Goal: Task Accomplishment & Management: Manage account settings

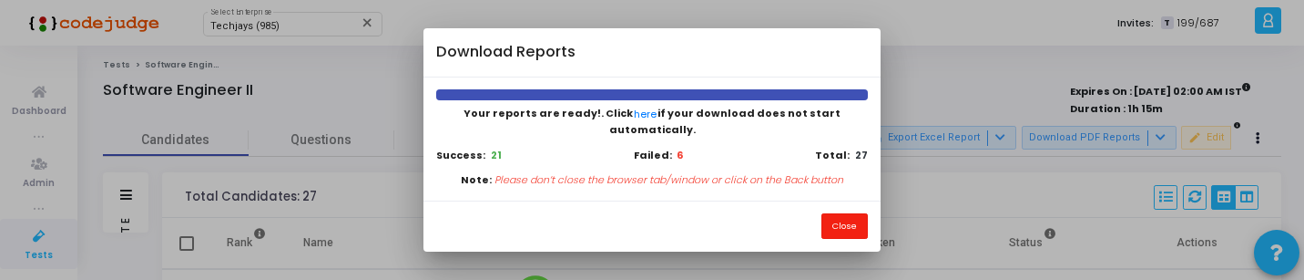
click at [840, 228] on button "Close" at bounding box center [845, 225] width 46 height 25
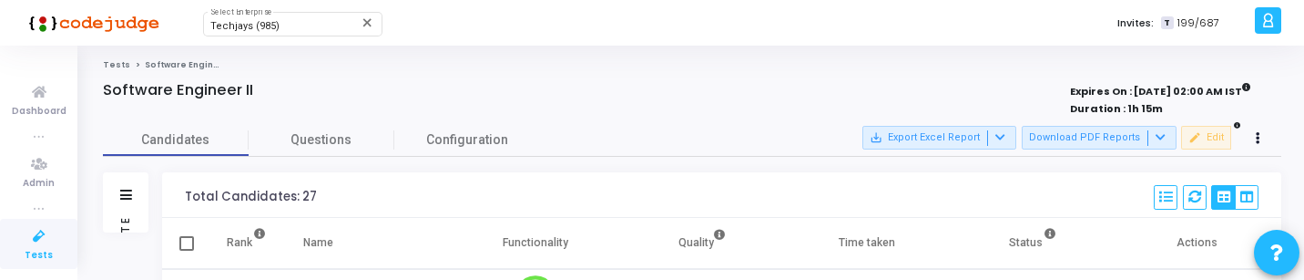
click at [118, 220] on div "Filters" at bounding box center [126, 225] width 16 height 200
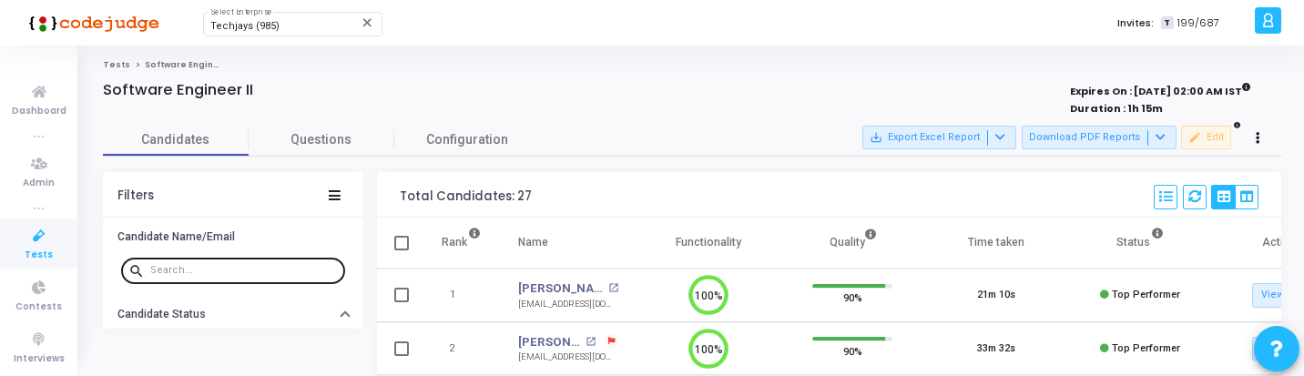
click at [240, 269] on input "text" at bounding box center [244, 270] width 188 height 11
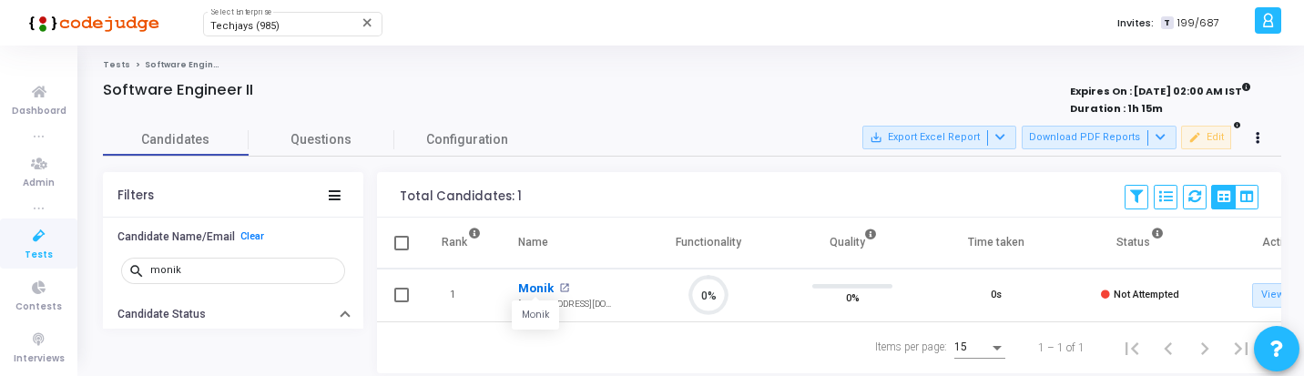
click at [533, 290] on link "Monik" at bounding box center [536, 289] width 36 height 18
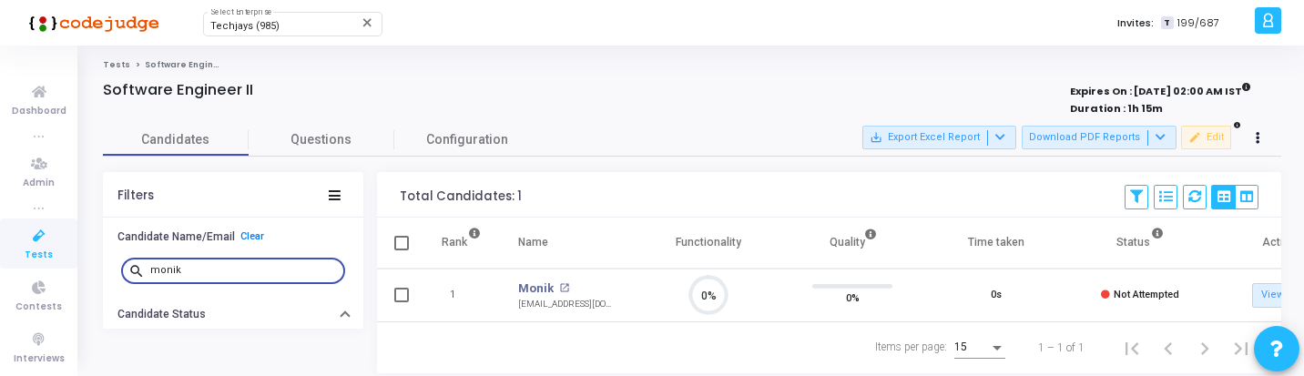
click at [281, 267] on input "monik" at bounding box center [244, 270] width 188 height 11
type input "j"
click at [567, 285] on link "Himanshu Jindal" at bounding box center [561, 289] width 86 height 18
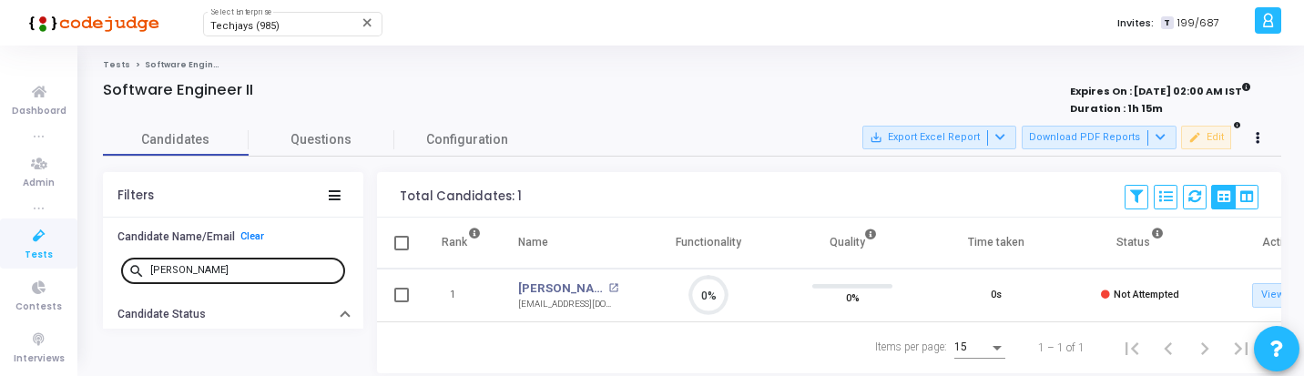
click at [260, 273] on input "himanshu" at bounding box center [244, 270] width 188 height 11
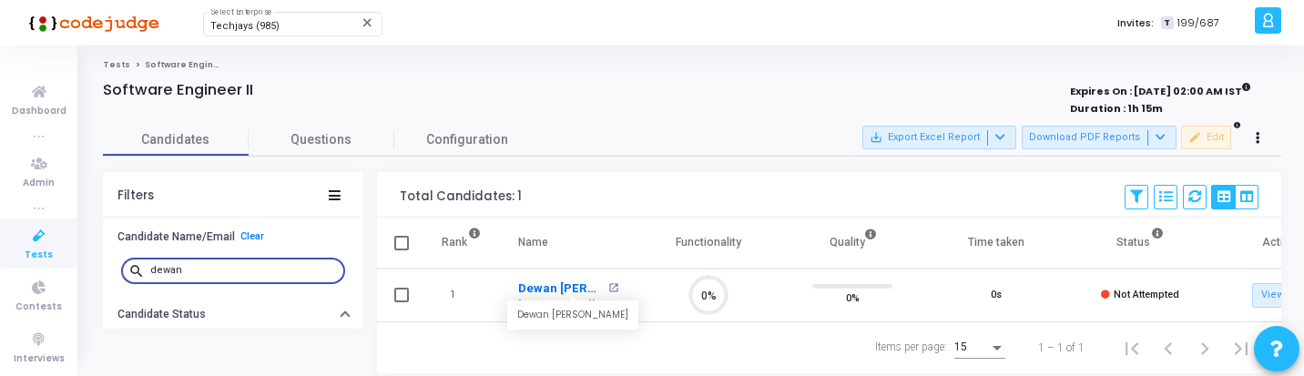
scroll to position [38, 46]
click at [547, 286] on link "Dewan Tariq Hasan" at bounding box center [561, 289] width 86 height 18
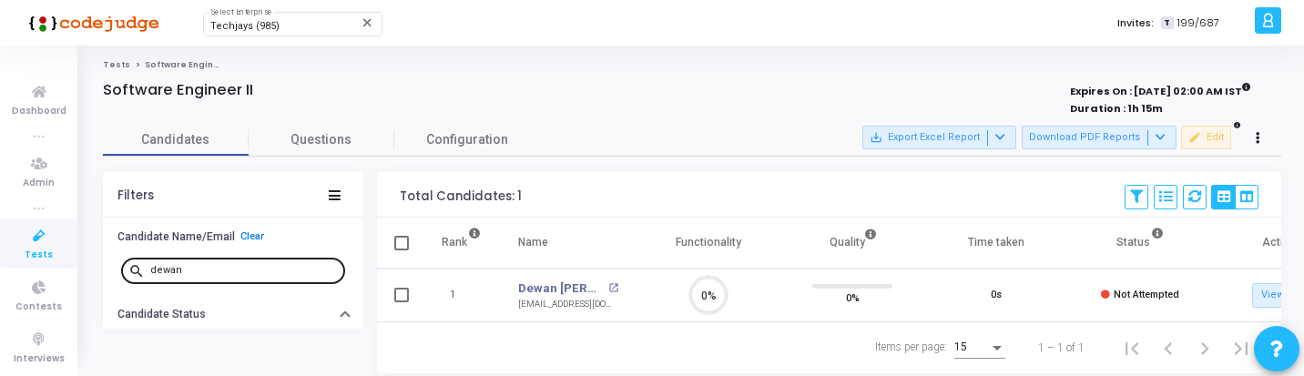
click at [244, 270] on input "dewan" at bounding box center [244, 270] width 188 height 11
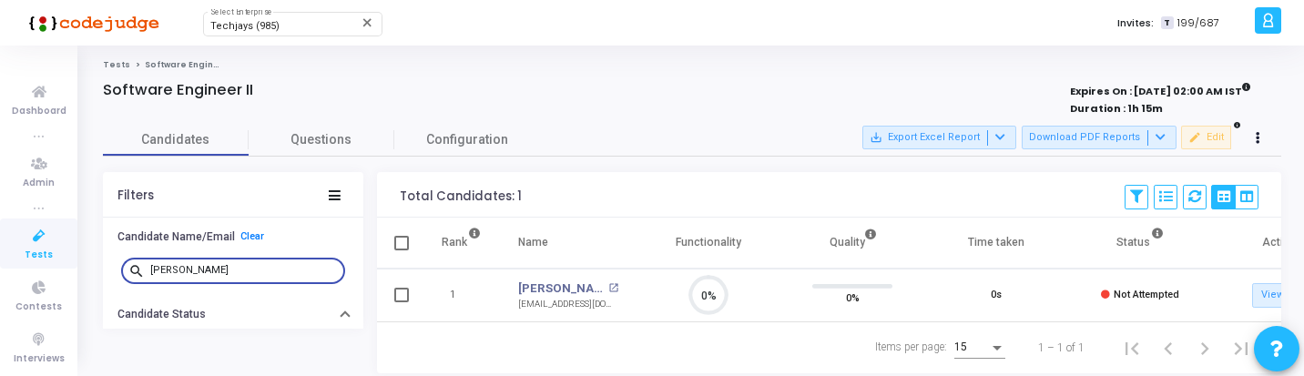
scroll to position [8, 8]
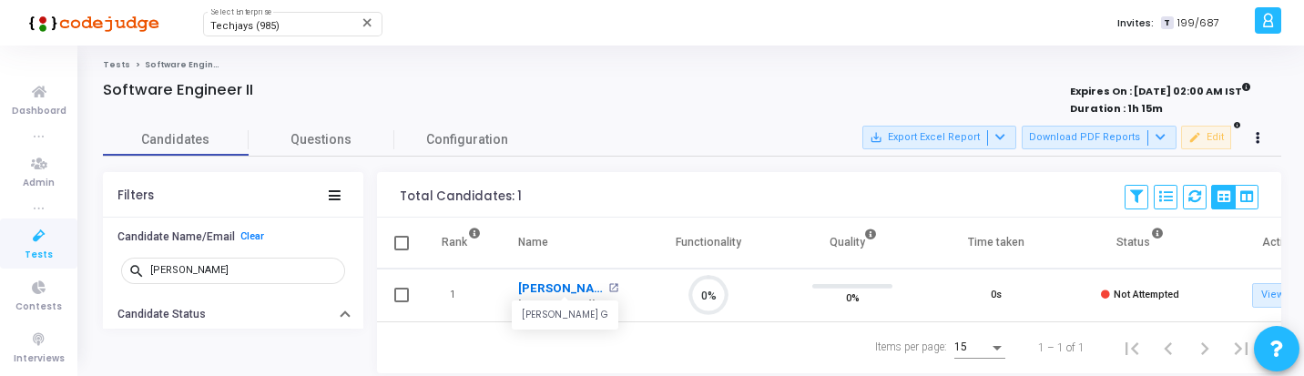
click at [537, 286] on link "Vimal G" at bounding box center [561, 289] width 86 height 18
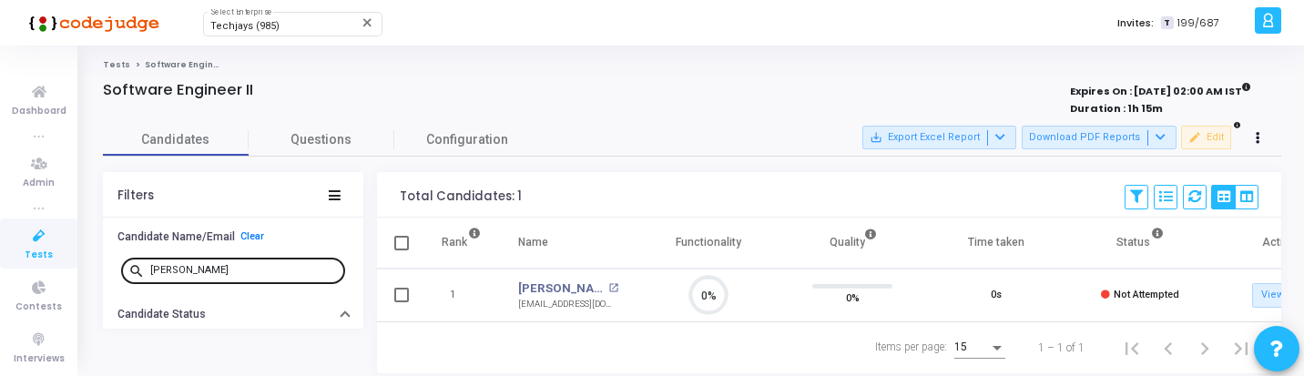
click at [250, 263] on div "vimal" at bounding box center [244, 269] width 188 height 29
click at [248, 268] on input "vimal" at bounding box center [244, 270] width 188 height 11
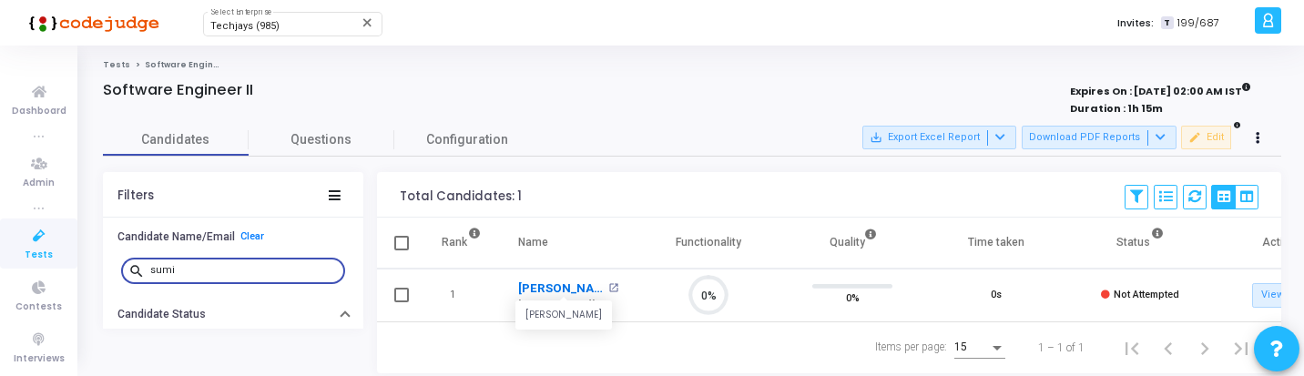
scroll to position [38, 46]
click at [571, 289] on link "Sumit Barker" at bounding box center [561, 289] width 86 height 18
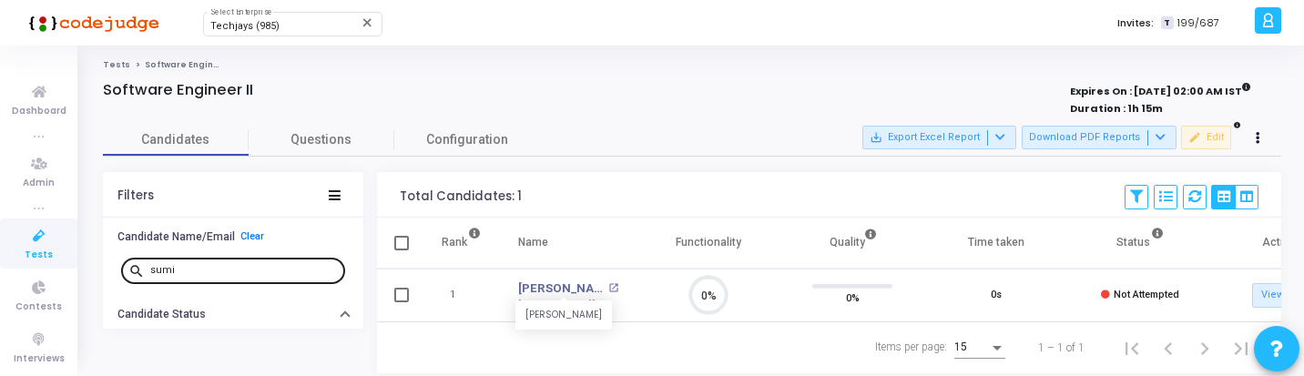
click at [235, 268] on input "sumi" at bounding box center [244, 270] width 188 height 11
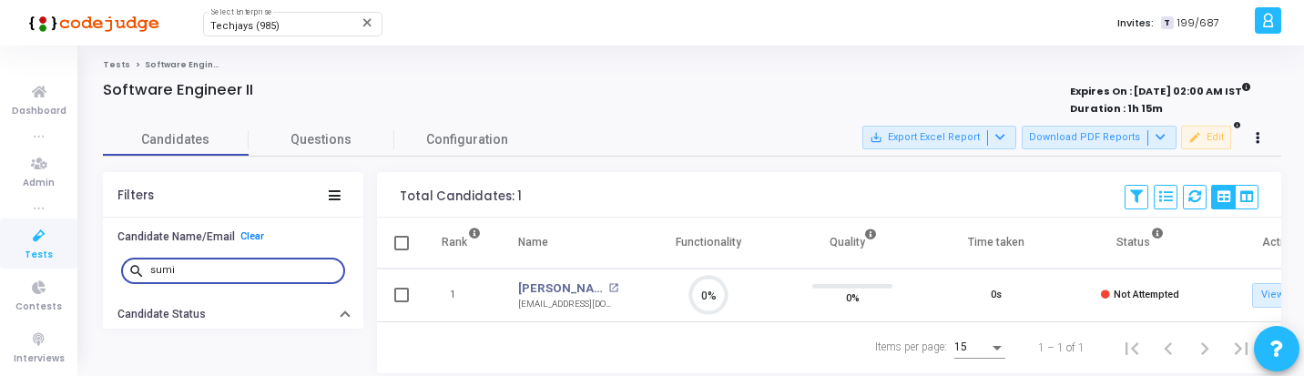
click at [235, 268] on input "sumi" at bounding box center [244, 270] width 188 height 11
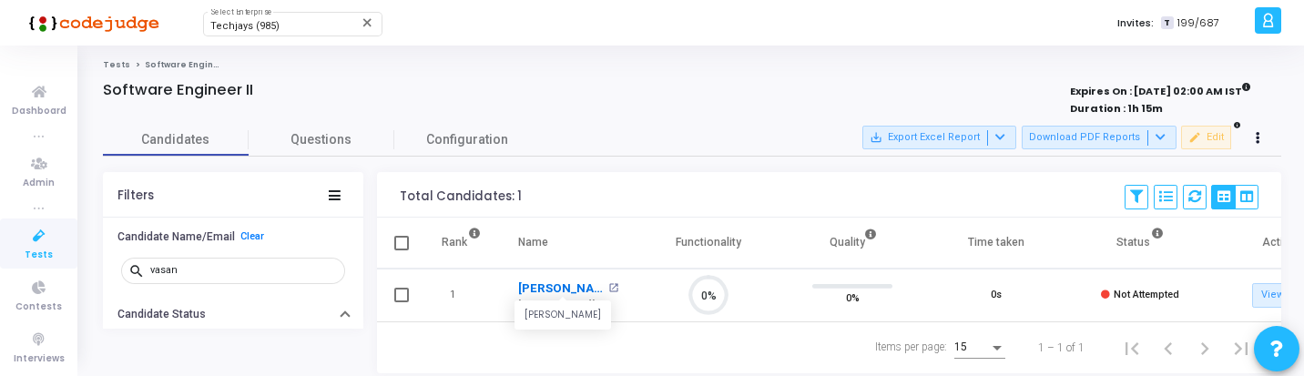
click at [576, 284] on link "Vasantha Rajan" at bounding box center [561, 289] width 86 height 18
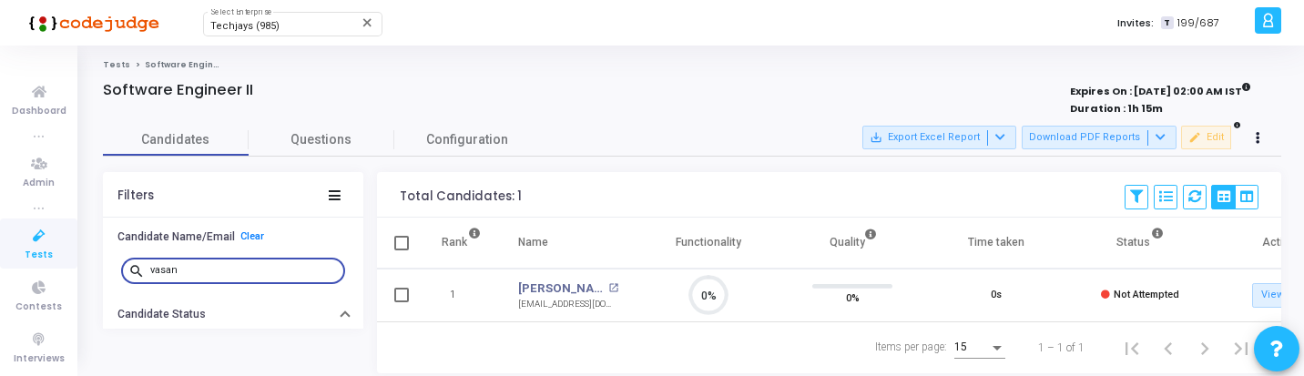
click at [253, 272] on input "vasan" at bounding box center [244, 270] width 188 height 11
type input "monik"
click at [535, 284] on link "Monik" at bounding box center [536, 289] width 36 height 18
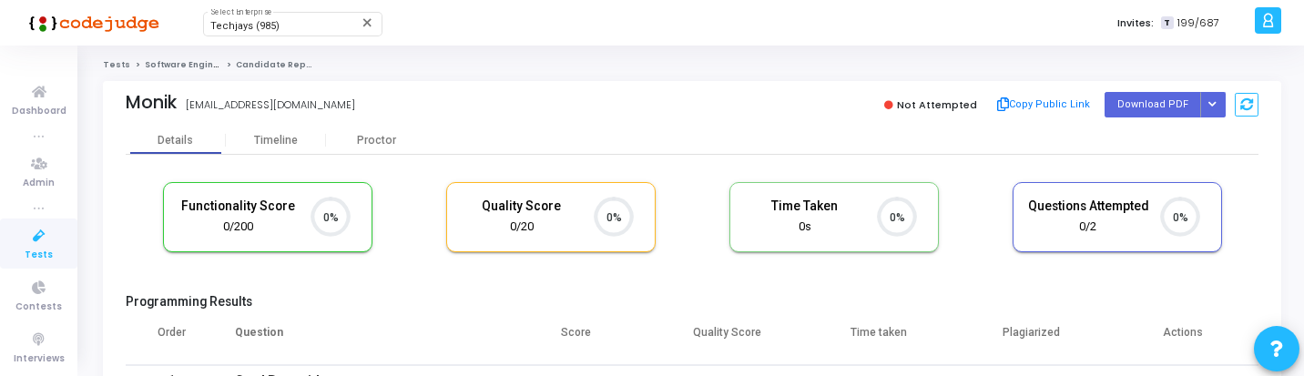
scroll to position [8, 8]
click at [1166, 105] on button "Download PDF" at bounding box center [1153, 104] width 97 height 25
click at [43, 250] on span "Tests" at bounding box center [39, 255] width 28 height 15
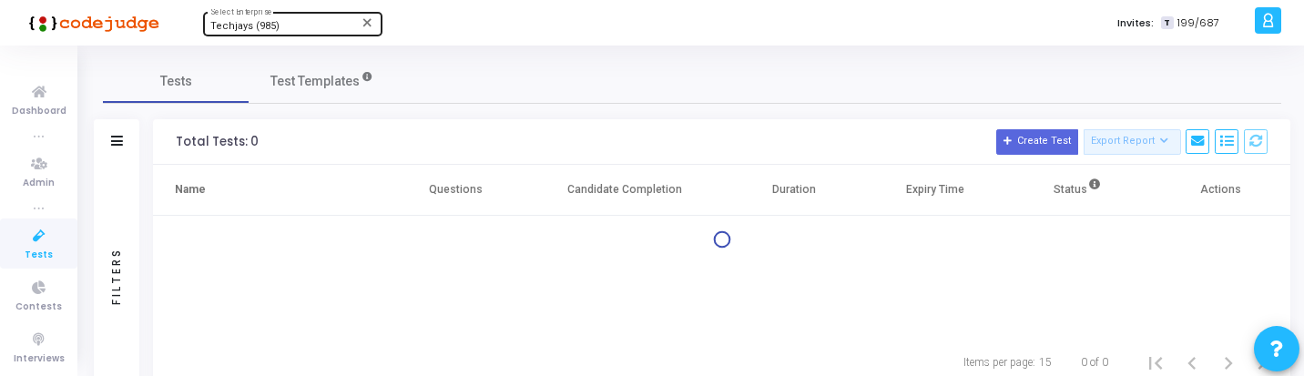
click at [317, 22] on div "Techjays (985)" at bounding box center [284, 26] width 148 height 11
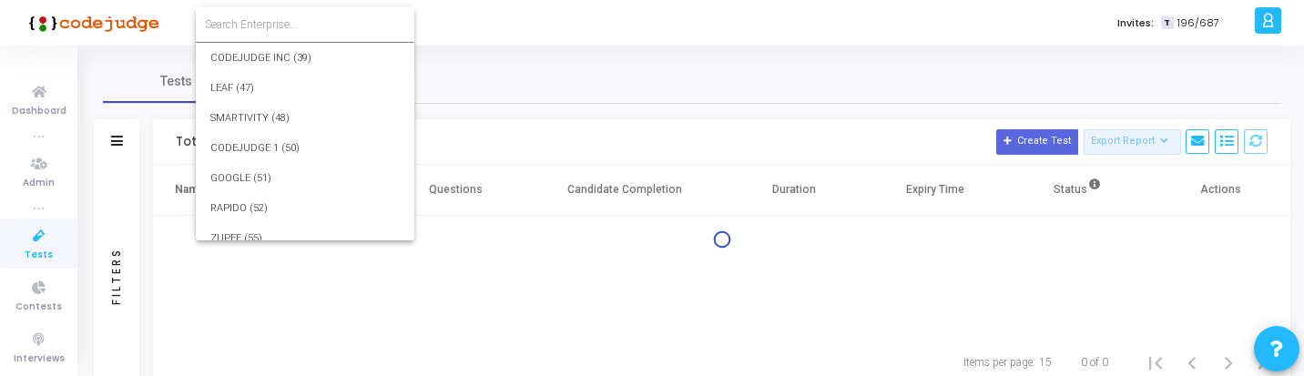
scroll to position [26117, 0]
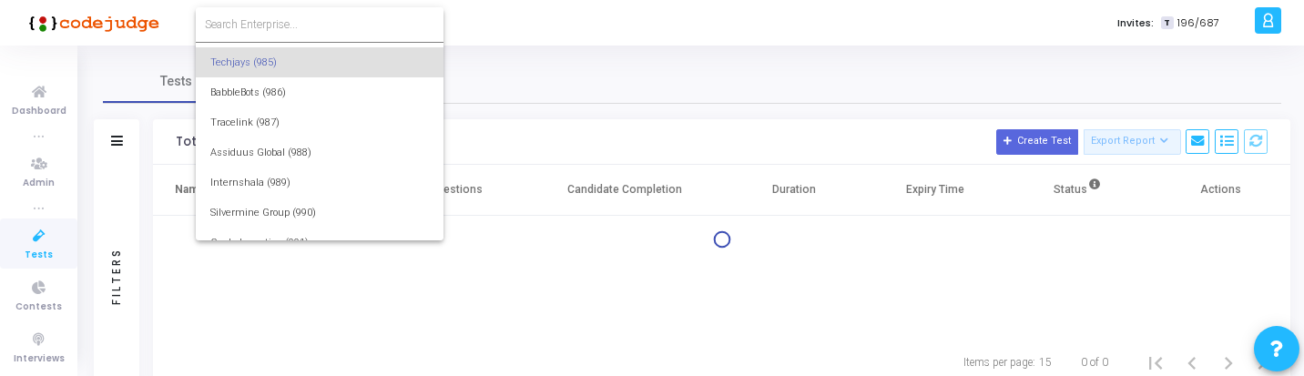
click at [316, 22] on input at bounding box center [320, 24] width 230 height 16
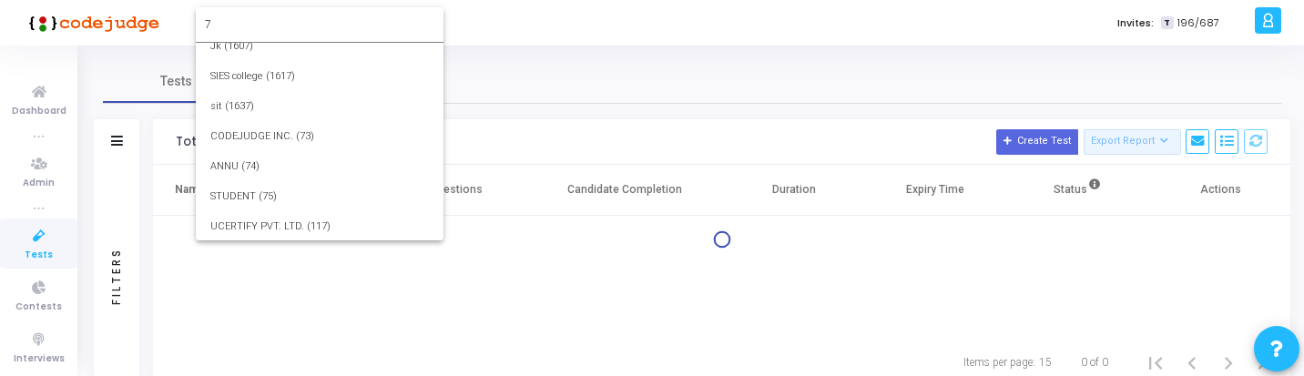
scroll to position [0, 0]
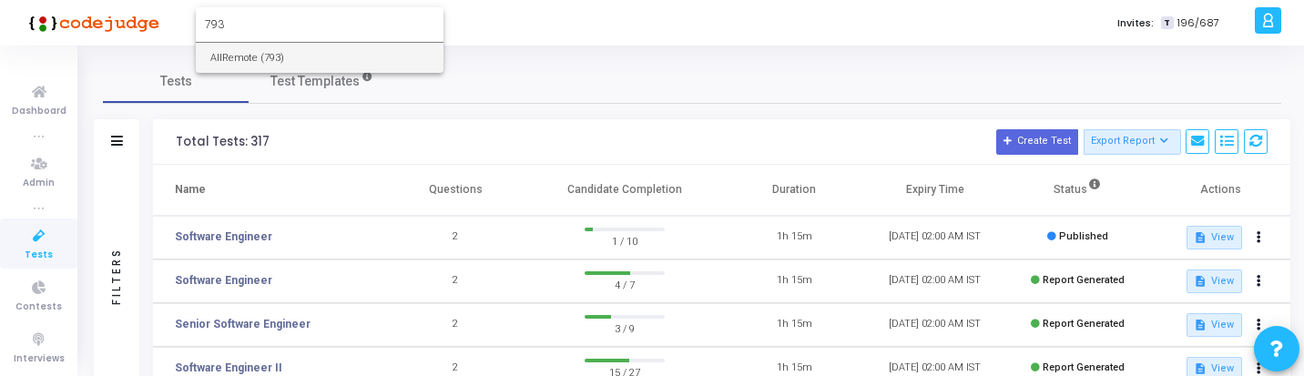
type input "793"
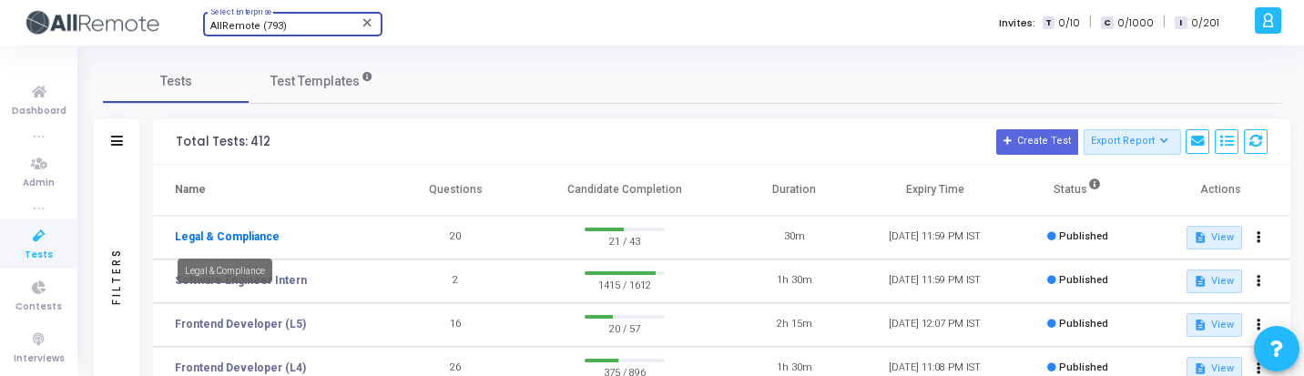
click at [218, 233] on link "Legal & Compliance" at bounding box center [227, 237] width 105 height 16
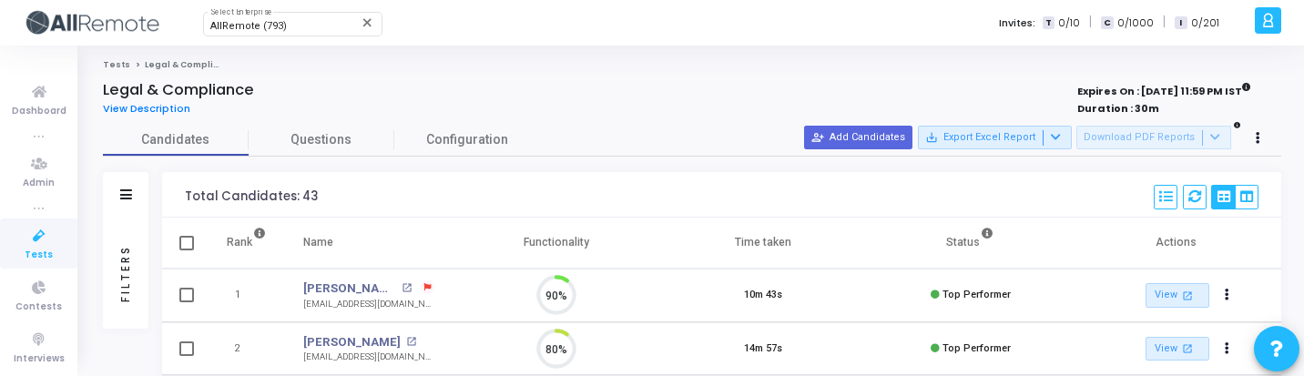
scroll to position [38, 46]
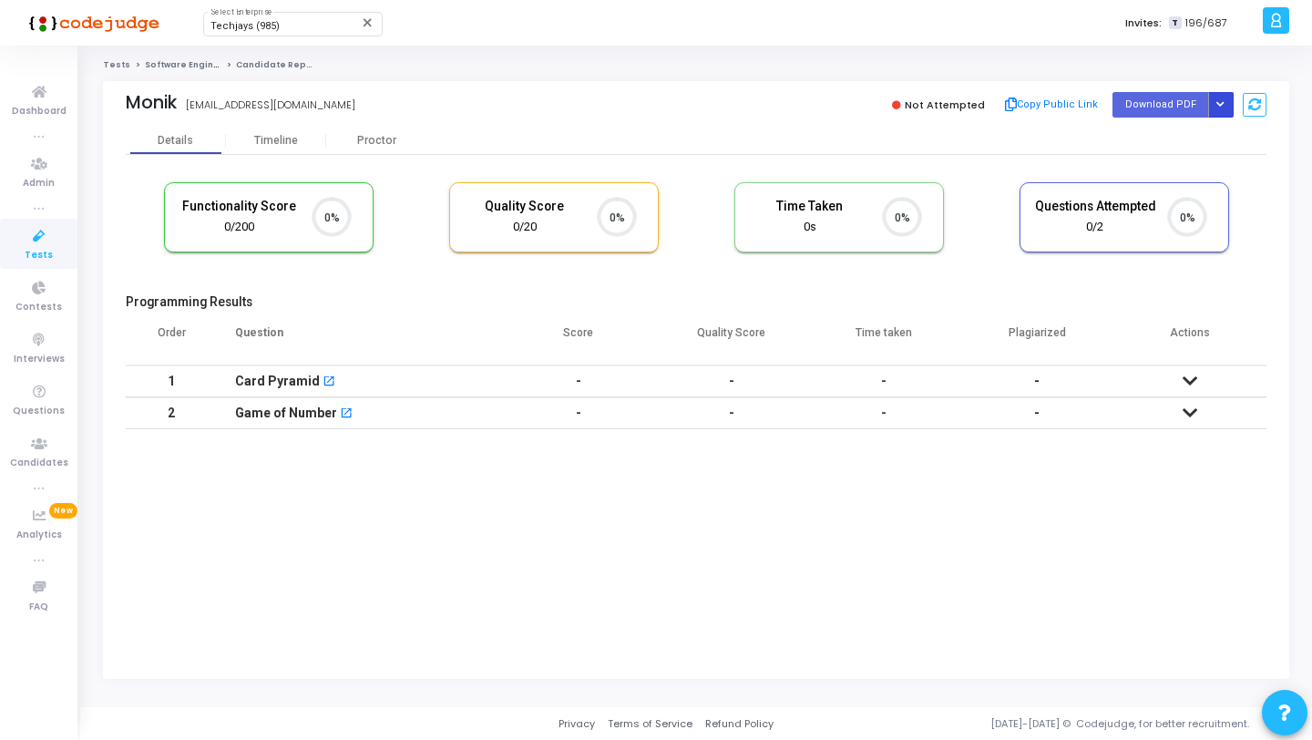
click at [1218, 98] on button "Button group with nested dropdown" at bounding box center [1221, 104] width 26 height 25
click at [1154, 128] on button "Regenerate PDF" at bounding box center [1162, 141] width 140 height 29
click at [1211, 109] on button "Button group with nested dropdown" at bounding box center [1221, 104] width 26 height 25
click at [1157, 150] on button "Regenerate PDF" at bounding box center [1162, 141] width 140 height 29
click at [1219, 105] on icon "Button group with nested dropdown" at bounding box center [1220, 104] width 8 height 9
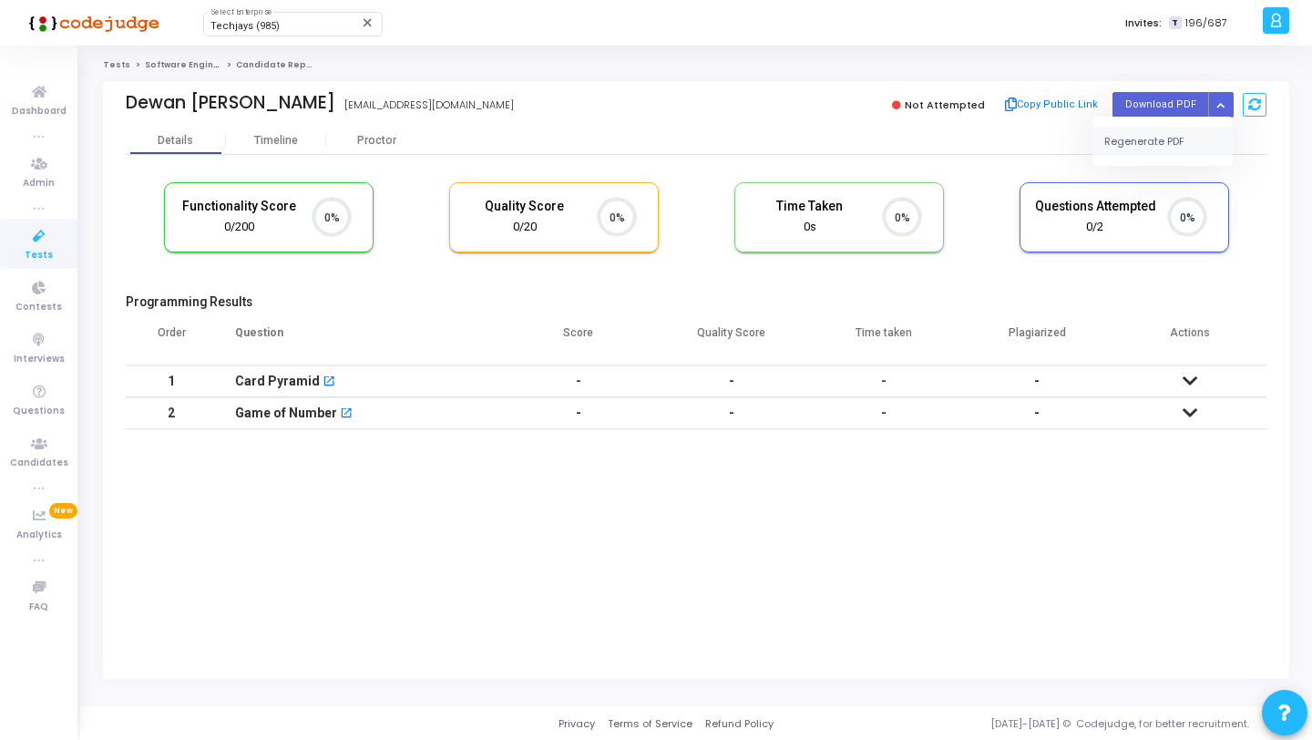
click at [1164, 133] on button "Regenerate PDF" at bounding box center [1162, 141] width 140 height 29
click at [1221, 119] on div "Vimal G vimalrajg231999@gmail.com Not Attempted Copy Public Link Download PDF R…" at bounding box center [696, 104] width 1140 height 46
click at [1221, 110] on button "Button group with nested dropdown" at bounding box center [1221, 104] width 26 height 25
click at [1148, 162] on div "Regenerate PDF" at bounding box center [1162, 141] width 140 height 49
click at [1143, 138] on button "Regenerate PDF" at bounding box center [1162, 141] width 140 height 29
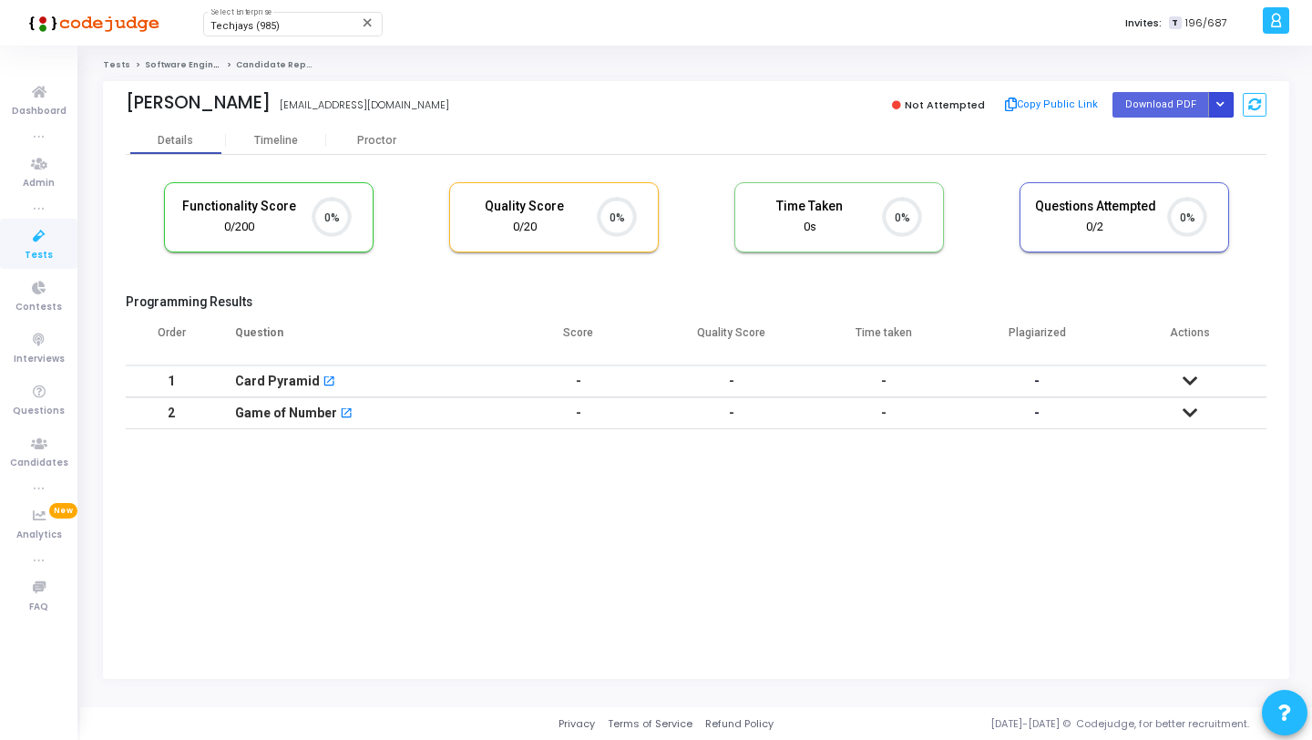
click at [1222, 101] on icon "Button group with nested dropdown" at bounding box center [1220, 104] width 8 height 9
click at [1171, 128] on button "Regenerate PDF" at bounding box center [1162, 141] width 140 height 29
click at [1219, 104] on icon "Button group with nested dropdown" at bounding box center [1220, 104] width 8 height 9
click at [1155, 136] on button "Regenerate PDF" at bounding box center [1162, 141] width 140 height 29
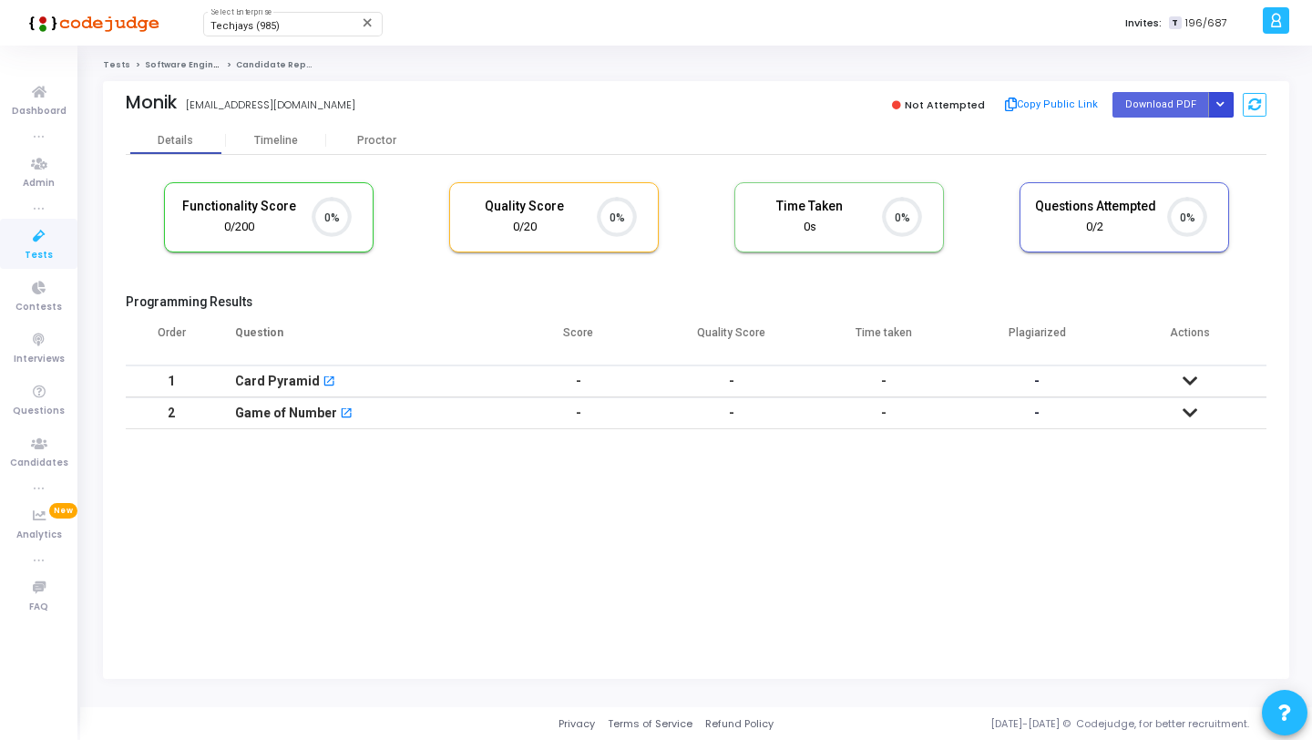
click at [1221, 108] on icon "Button group with nested dropdown" at bounding box center [1220, 104] width 8 height 9
click at [1181, 135] on button "Regenerate PDF" at bounding box center [1162, 141] width 140 height 29
